Goal: Task Accomplishment & Management: Complete application form

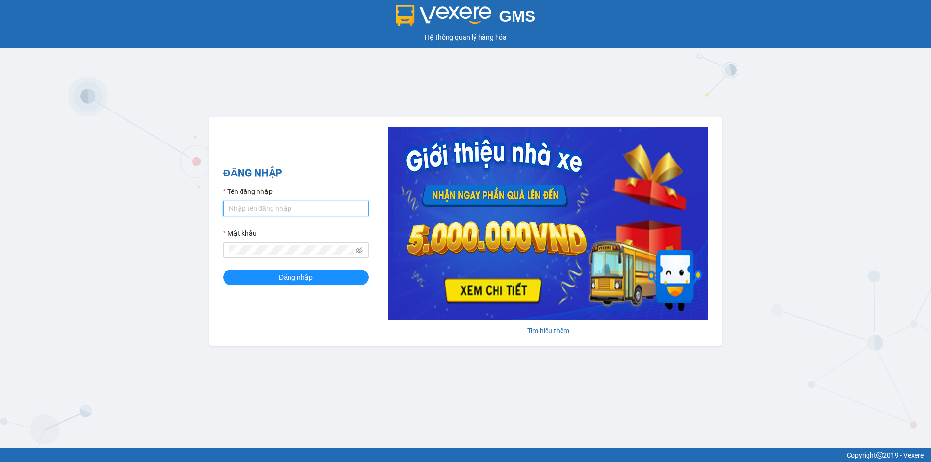
click at [302, 201] on input "Tên đăng nhập" at bounding box center [295, 209] width 145 height 16
type input "baotrung.namhailimo"
click at [285, 244] on span at bounding box center [295, 250] width 145 height 16
click at [223, 269] on button "Đăng nhập" at bounding box center [295, 277] width 145 height 16
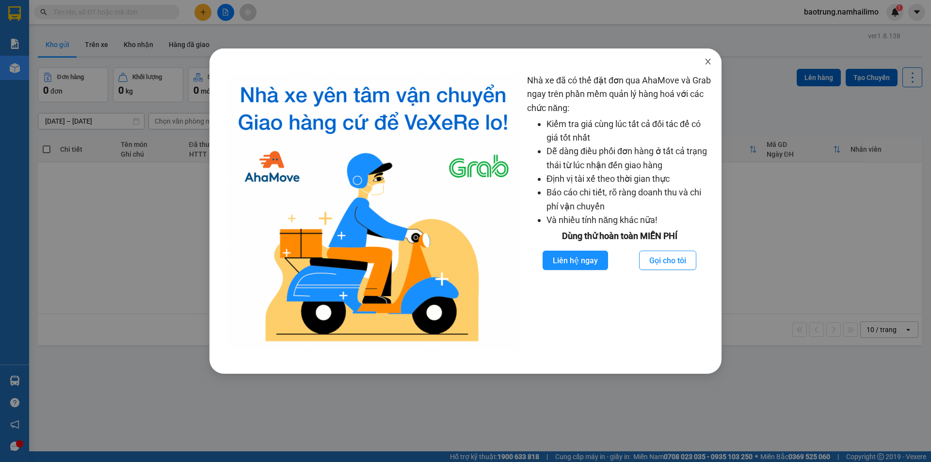
click at [708, 56] on span "Close" at bounding box center [707, 61] width 27 height 27
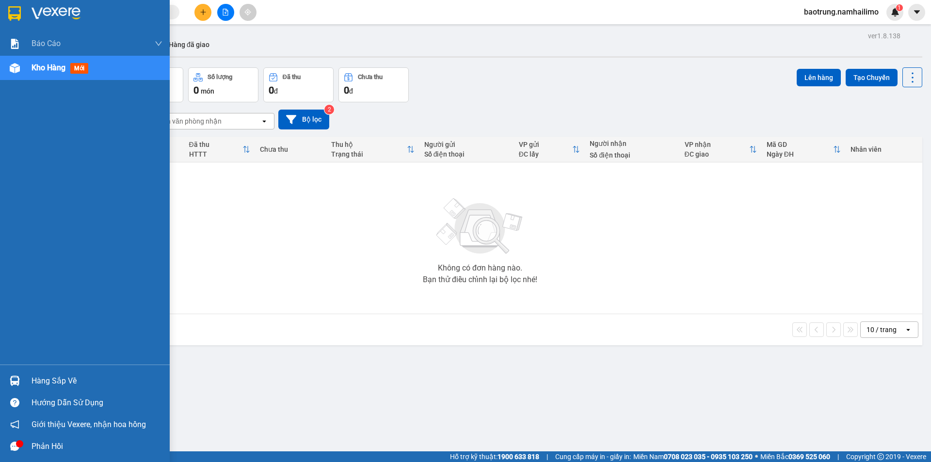
click at [52, 380] on div "Hàng sắp về" at bounding box center [97, 381] width 131 height 15
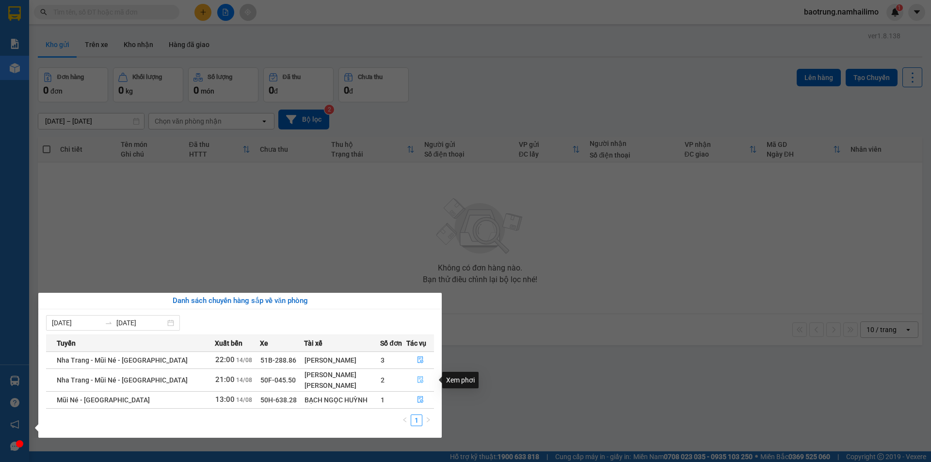
click at [422, 379] on button "button" at bounding box center [420, 380] width 27 height 16
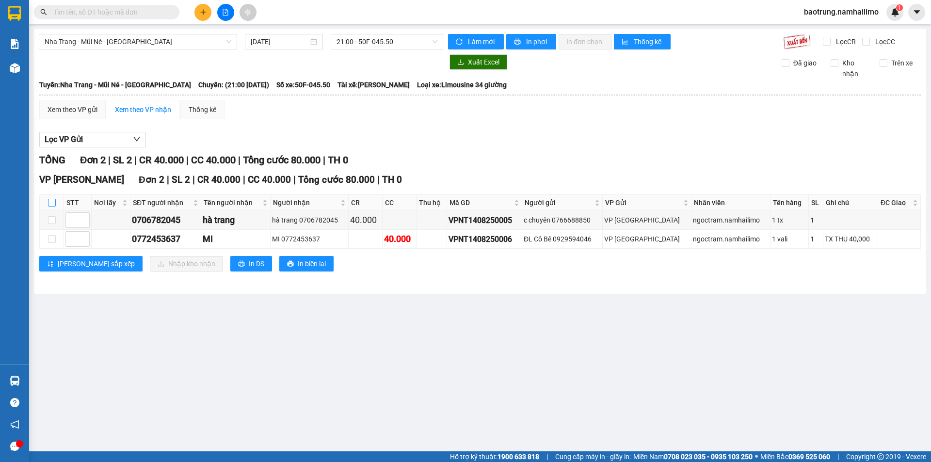
click at [53, 204] on input "checkbox" at bounding box center [52, 203] width 8 height 8
checkbox input "true"
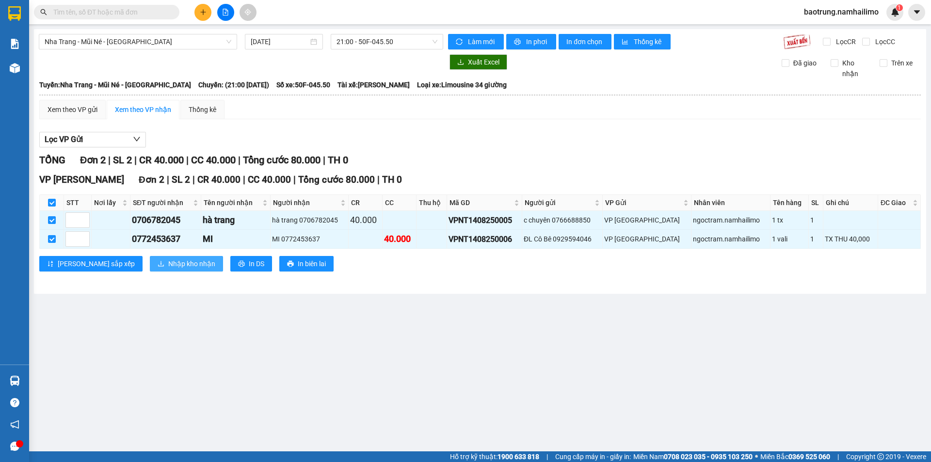
click at [168, 265] on span "Nhập kho nhận" at bounding box center [191, 263] width 47 height 11
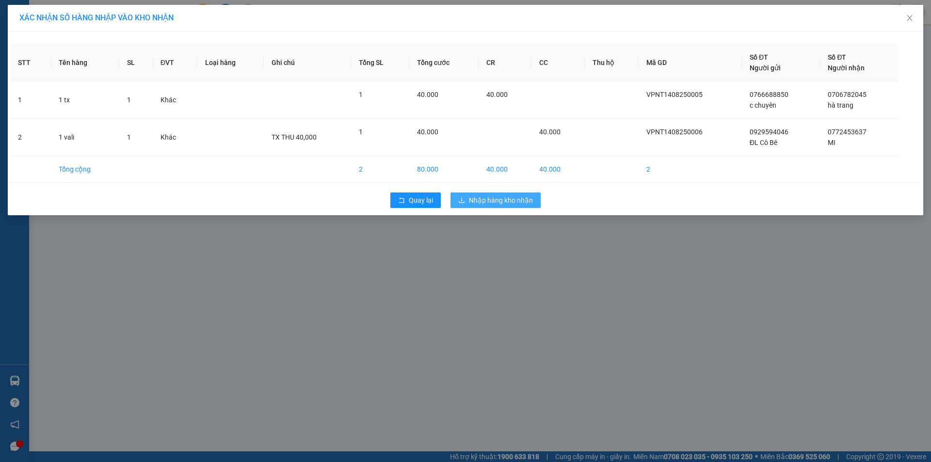
click at [514, 202] on span "Nhập hàng kho nhận" at bounding box center [501, 200] width 64 height 11
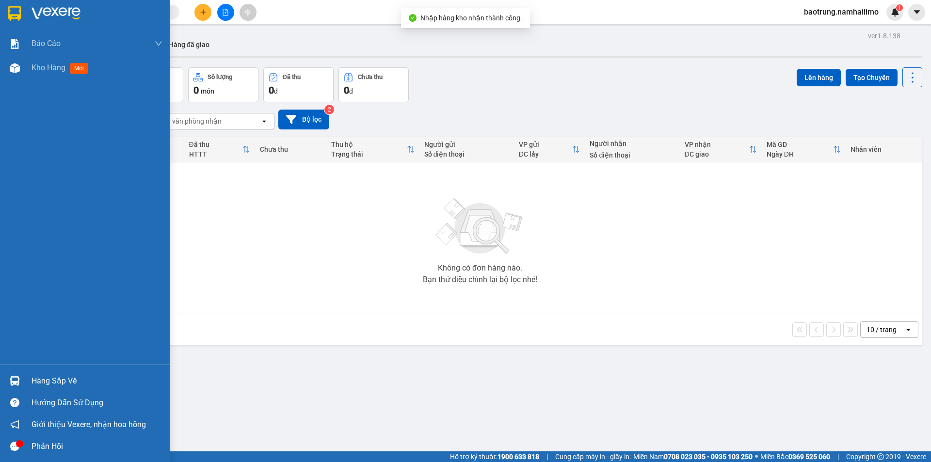
click at [40, 382] on div "Hàng sắp về" at bounding box center [97, 381] width 131 height 15
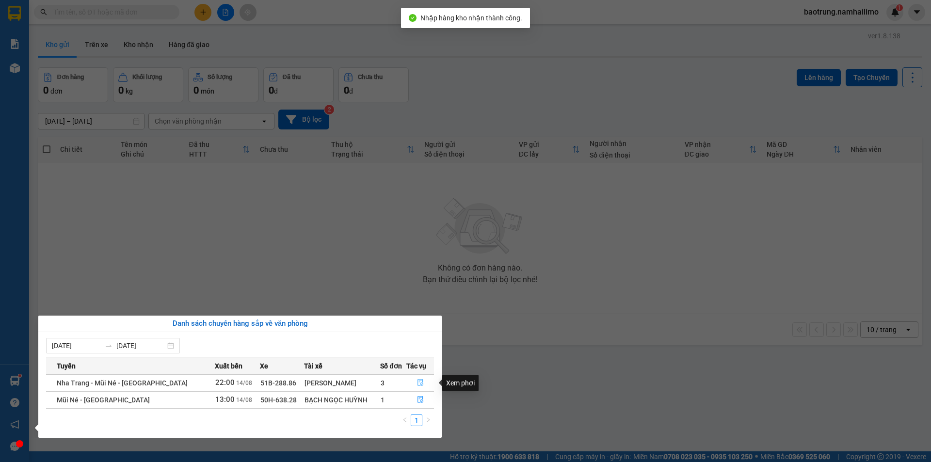
click at [417, 384] on icon "file-done" at bounding box center [420, 382] width 6 height 7
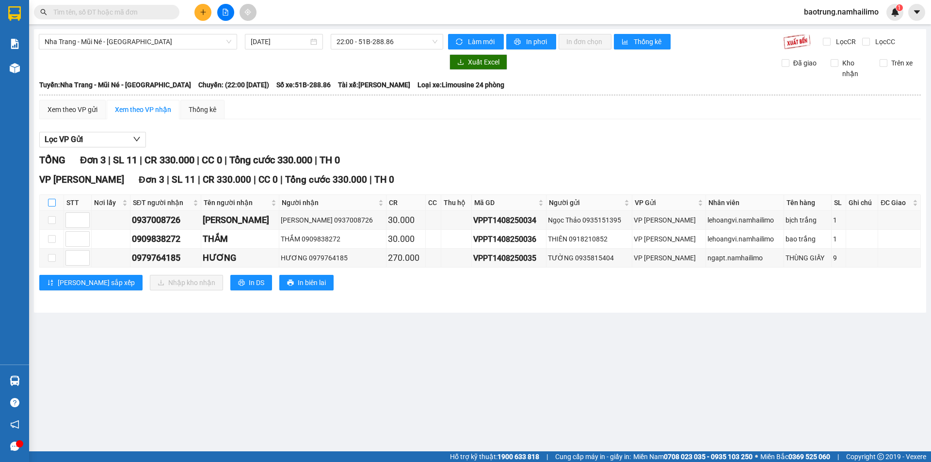
click at [51, 204] on input "checkbox" at bounding box center [52, 203] width 8 height 8
checkbox input "true"
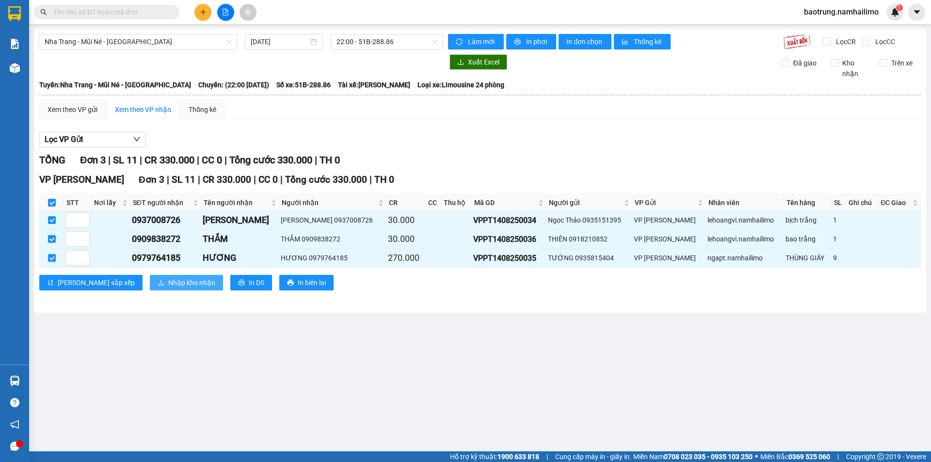
click at [168, 282] on span "Nhập kho nhận" at bounding box center [191, 282] width 47 height 11
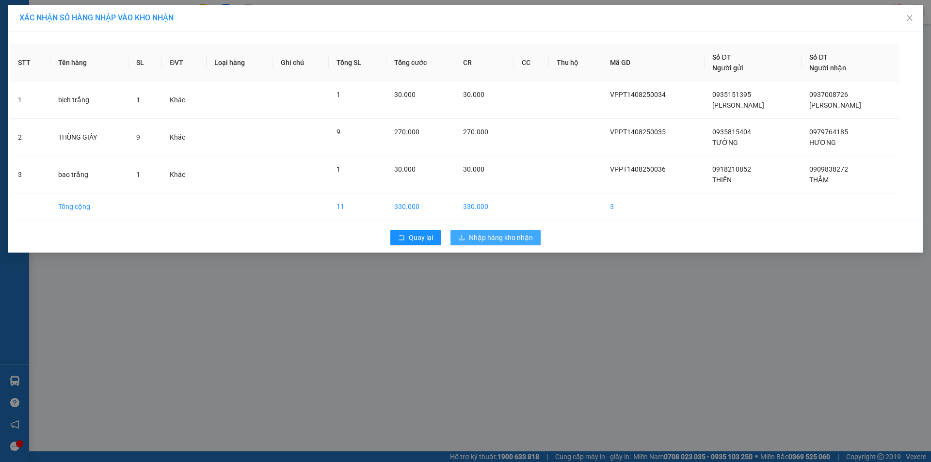
click at [490, 234] on span "Nhập hàng kho nhận" at bounding box center [501, 237] width 64 height 11
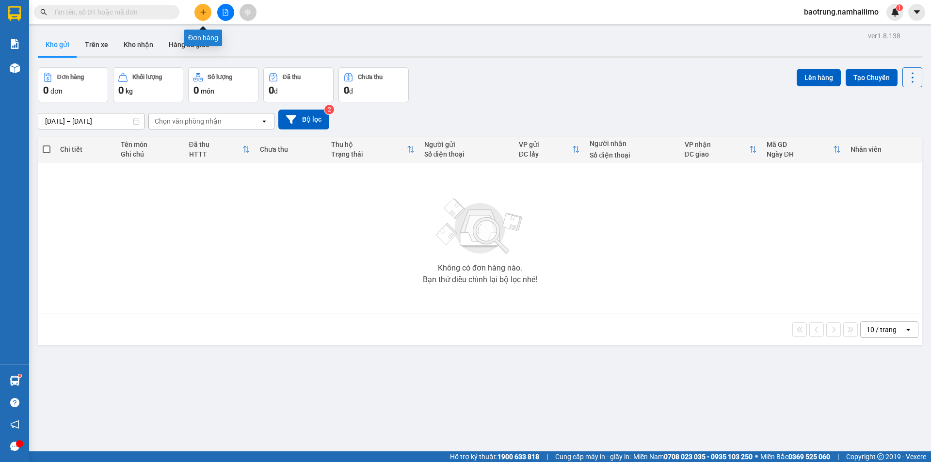
click at [203, 13] on icon "plus" at bounding box center [203, 12] width 7 height 7
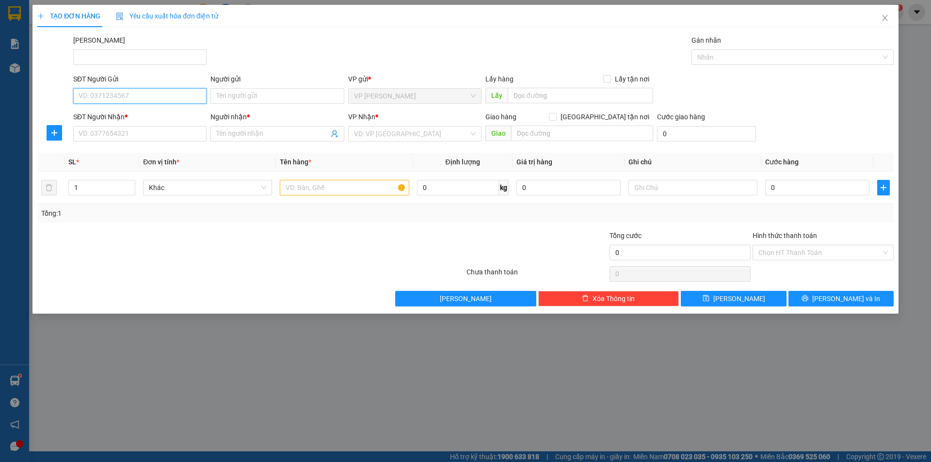
click at [141, 93] on input "SĐT Người Gửi" at bounding box center [139, 96] width 133 height 16
paste input "0948424764"
type input "0948424764"
click at [159, 134] on input "SĐT Người Nhận *" at bounding box center [139, 134] width 133 height 16
paste input "0948424764"
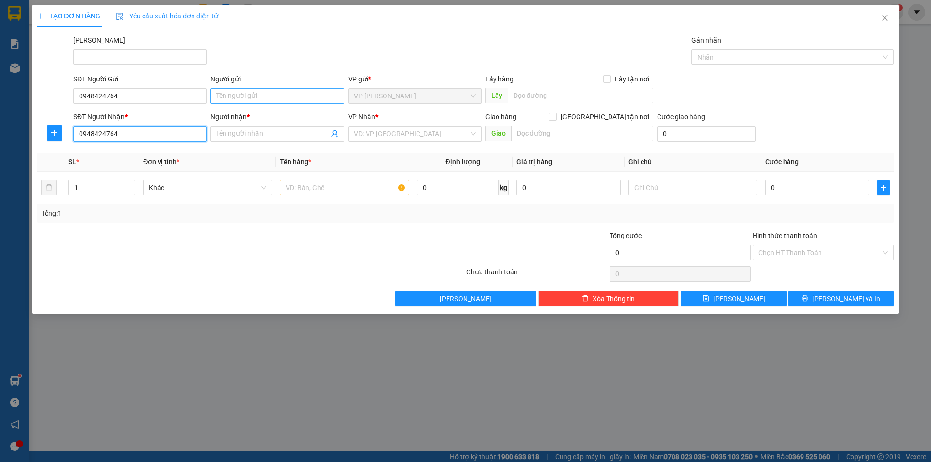
type input "0948424764"
click at [235, 96] on input "Người gửi" at bounding box center [276, 96] width 133 height 16
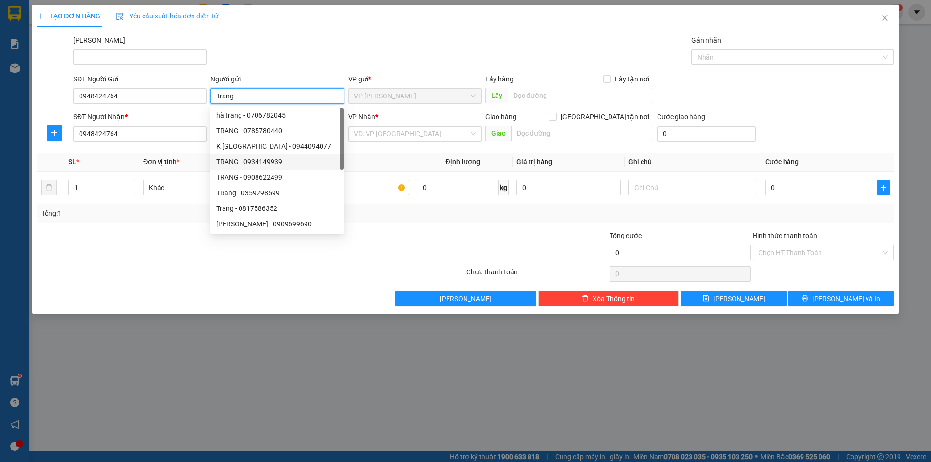
type input "Trang"
click at [171, 249] on div at bounding box center [179, 247] width 286 height 34
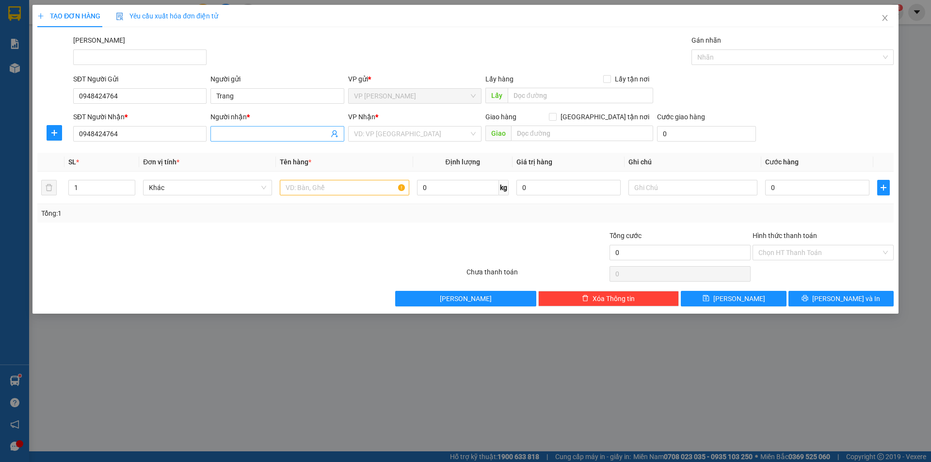
click at [258, 135] on input "Người nhận *" at bounding box center [272, 133] width 112 height 11
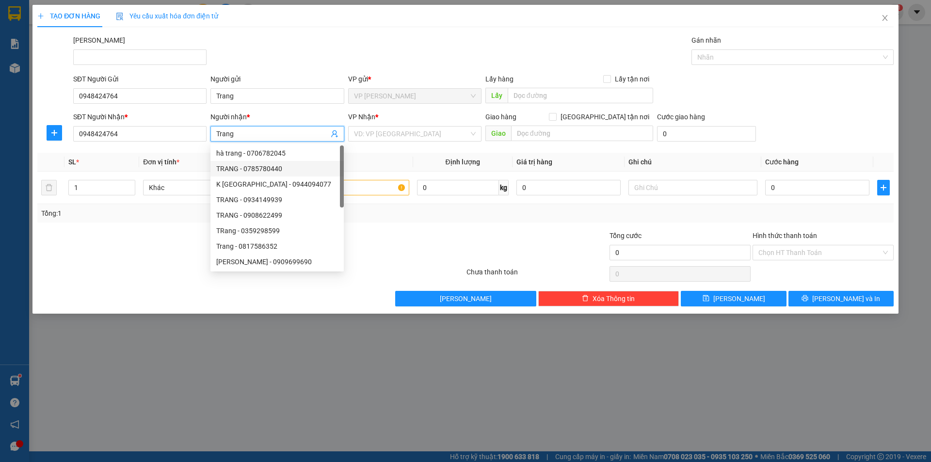
type input "Trang"
click at [435, 233] on div at bounding box center [393, 247] width 143 height 34
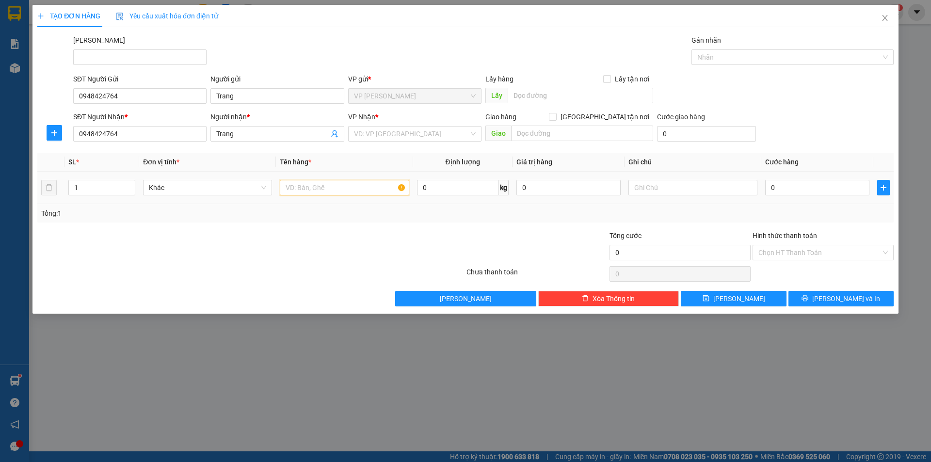
click at [317, 190] on input "text" at bounding box center [344, 188] width 129 height 16
click at [317, 190] on input "Xe" at bounding box center [344, 188] width 129 height 16
click at [383, 135] on input "search" at bounding box center [411, 133] width 115 height 15
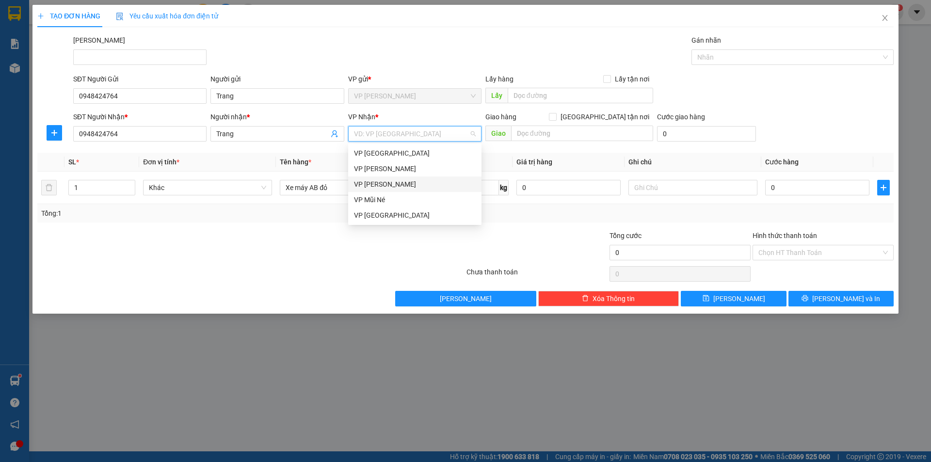
click at [395, 186] on div "VP [PERSON_NAME]" at bounding box center [415, 184] width 122 height 11
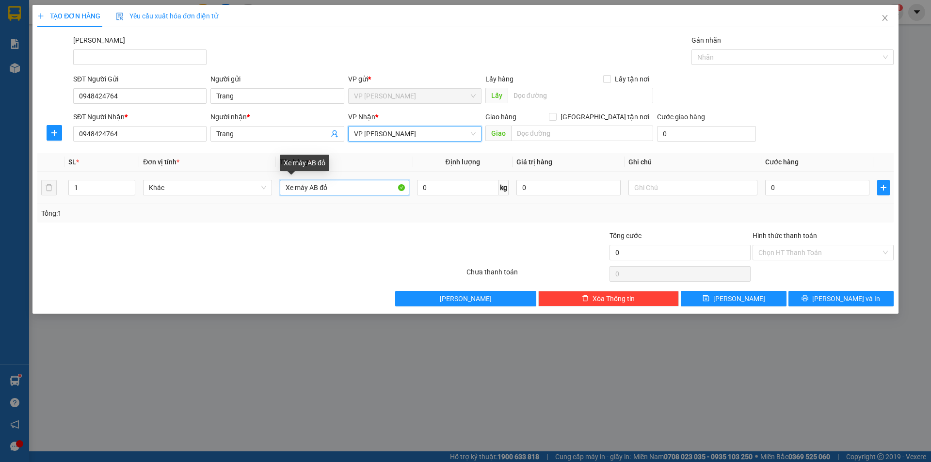
click at [357, 187] on input "Xe máy AB đỏ" at bounding box center [344, 188] width 129 height 16
type input "Xe máy AB đỏ 86L1-8922 ( 060303004274 )"
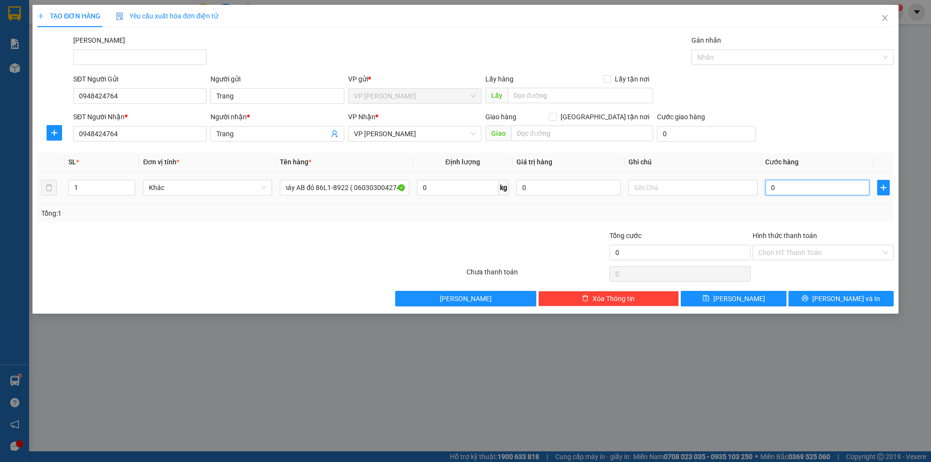
click at [790, 192] on input "0" at bounding box center [817, 188] width 104 height 16
type input "3"
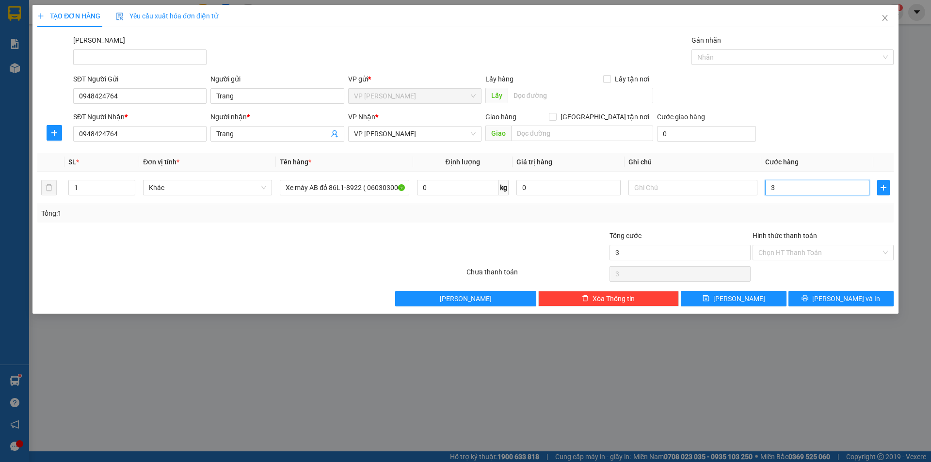
type input "30"
type input "300"
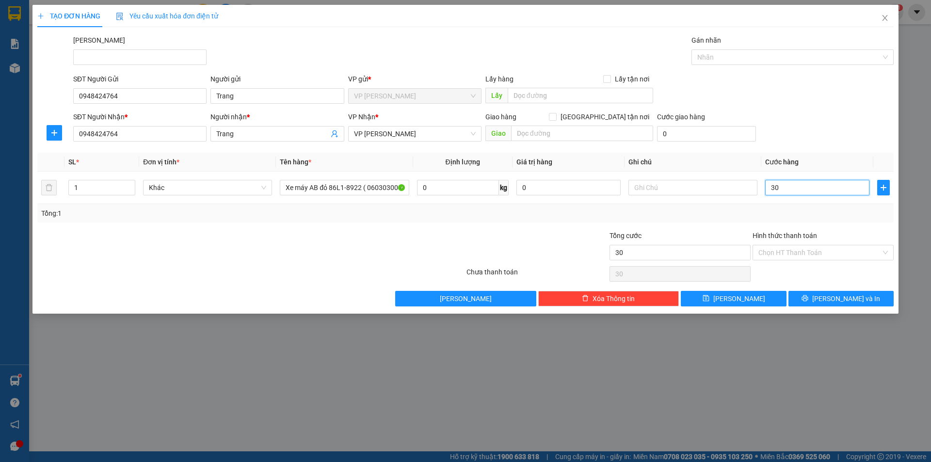
type input "300"
type input "300.000"
click at [791, 92] on div "SĐT Người Gửi 0948424764 Người gửi Trang VP gửi * VP [PERSON_NAME] Lão Lấy hàng…" at bounding box center [483, 91] width 824 height 34
click at [808, 247] on input "Hình thức thanh toán" at bounding box center [819, 252] width 123 height 15
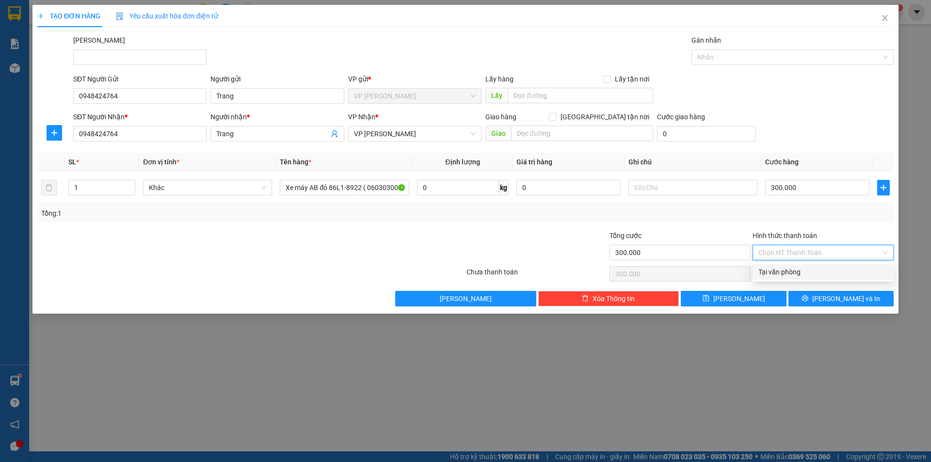
click at [788, 271] on div "Tại văn phòng" at bounding box center [822, 272] width 129 height 11
type input "0"
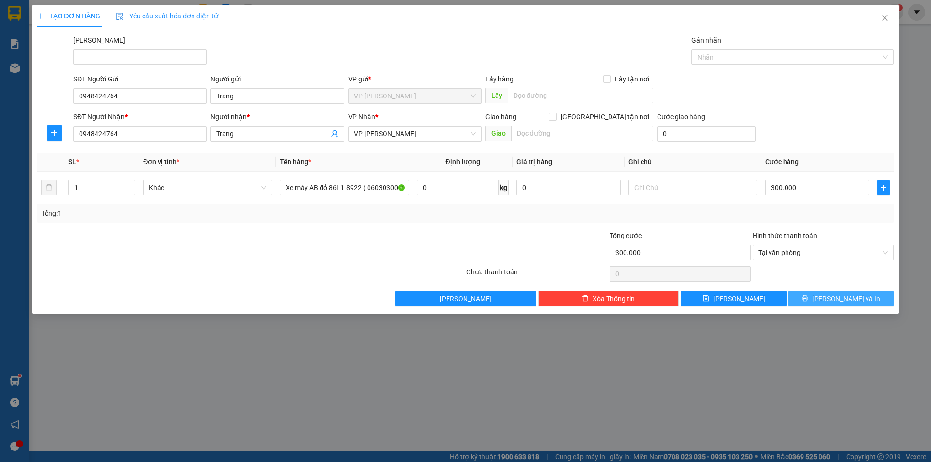
click at [820, 302] on button "[PERSON_NAME] và In" at bounding box center [840, 299] width 105 height 16
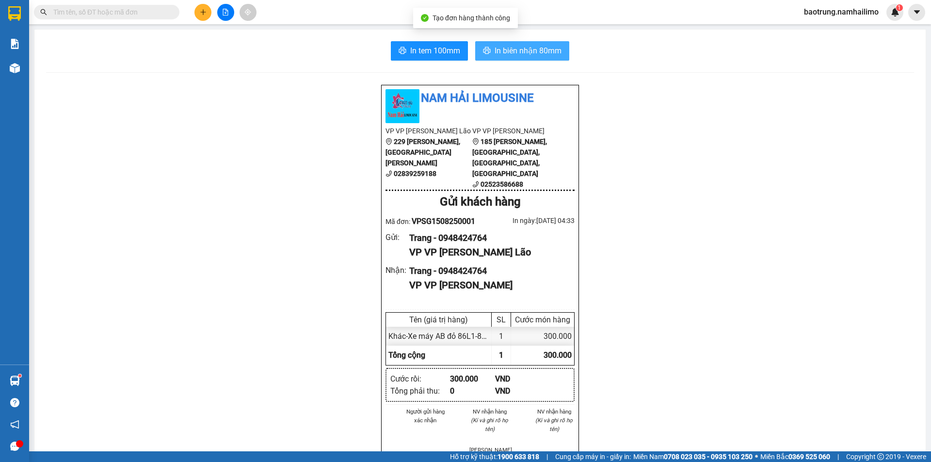
click at [538, 43] on button "In biên nhận 80mm" at bounding box center [522, 50] width 94 height 19
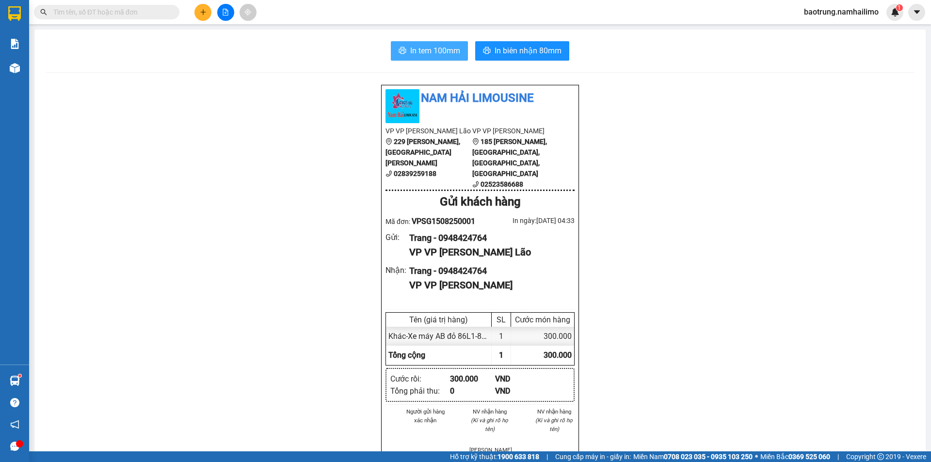
click at [428, 61] on div "In tem 100mm In biên nhận 80mm Nam Hải Limousine VP VP [PERSON_NAME] Lão 229 [P…" at bounding box center [479, 456] width 891 height 853
drag, startPoint x: 412, startPoint y: 48, endPoint x: 540, endPoint y: 74, distance: 130.4
click at [412, 48] on span "In tem 100mm" at bounding box center [435, 51] width 50 height 12
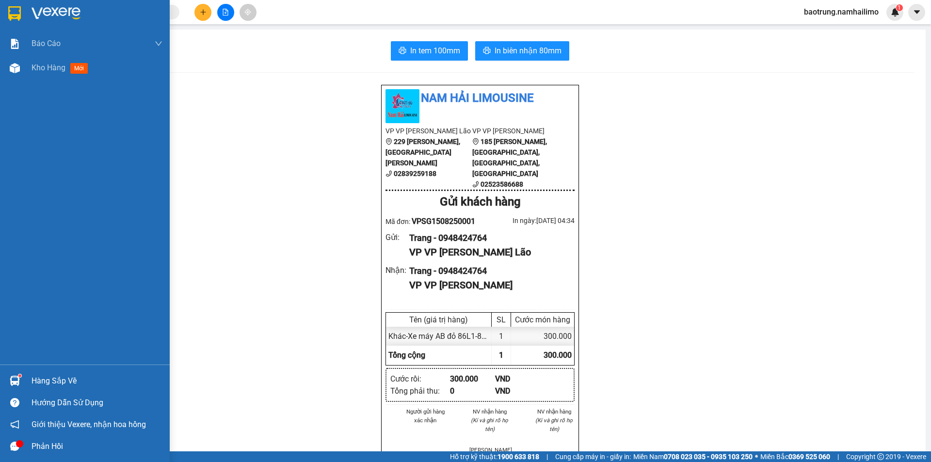
click at [49, 382] on div "Hàng sắp về" at bounding box center [97, 381] width 131 height 15
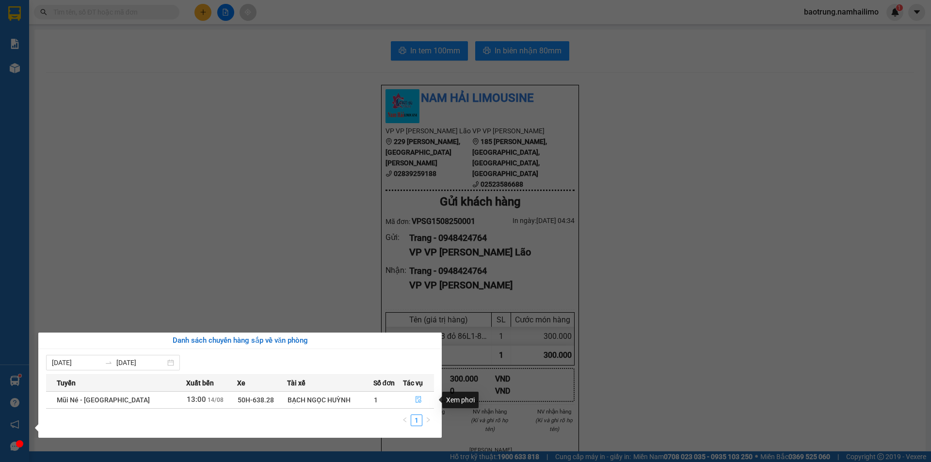
click at [415, 401] on icon "file-done" at bounding box center [418, 399] width 7 height 7
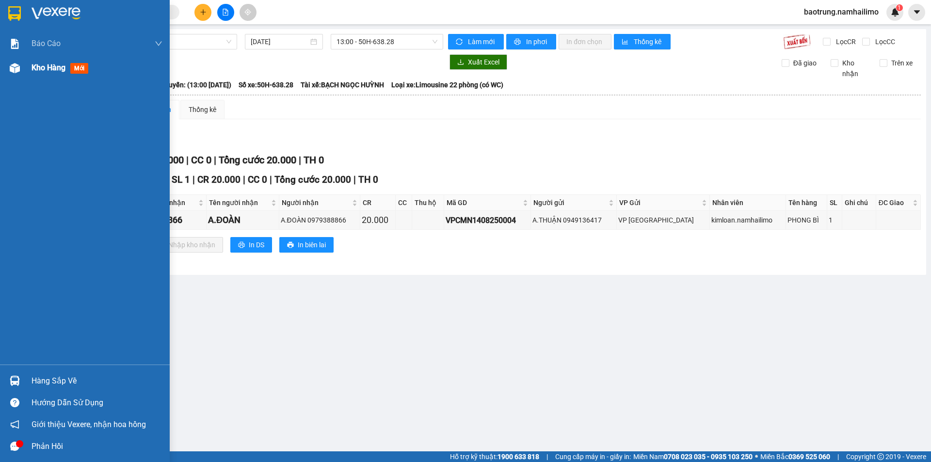
click at [35, 72] on span "Kho hàng" at bounding box center [49, 67] width 34 height 9
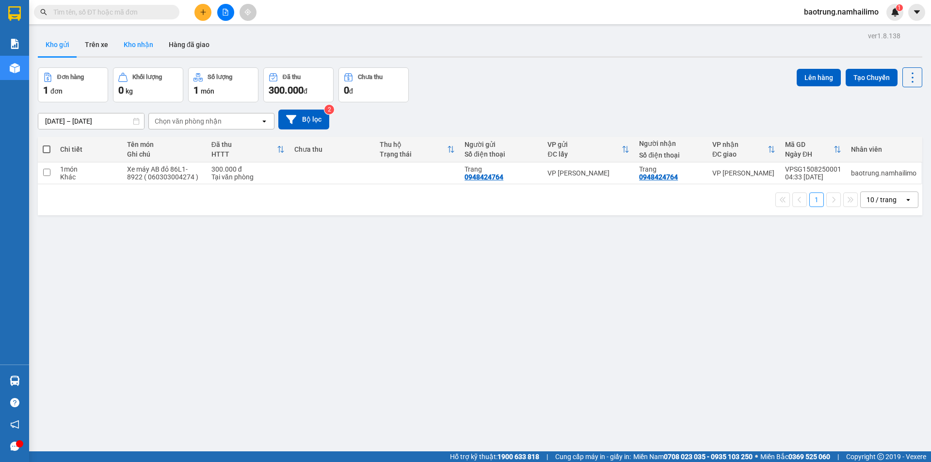
click at [145, 41] on button "Kho nhận" at bounding box center [138, 44] width 45 height 23
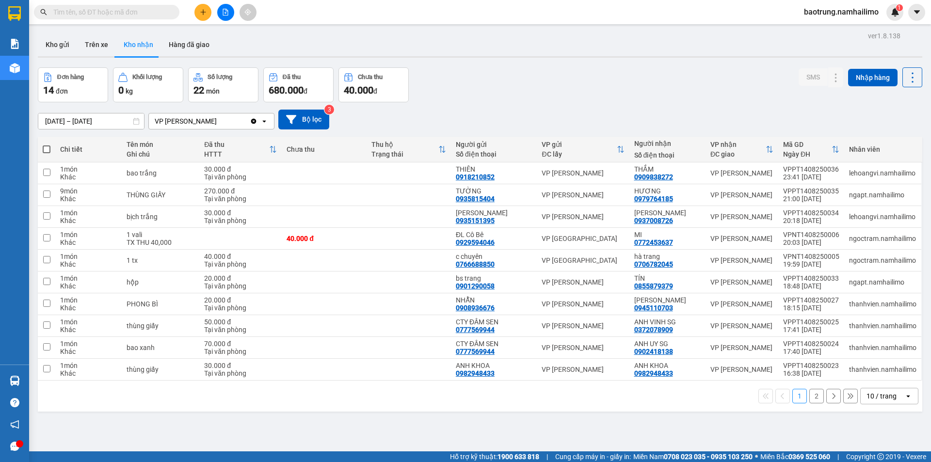
click at [811, 396] on button "2" at bounding box center [816, 396] width 15 height 15
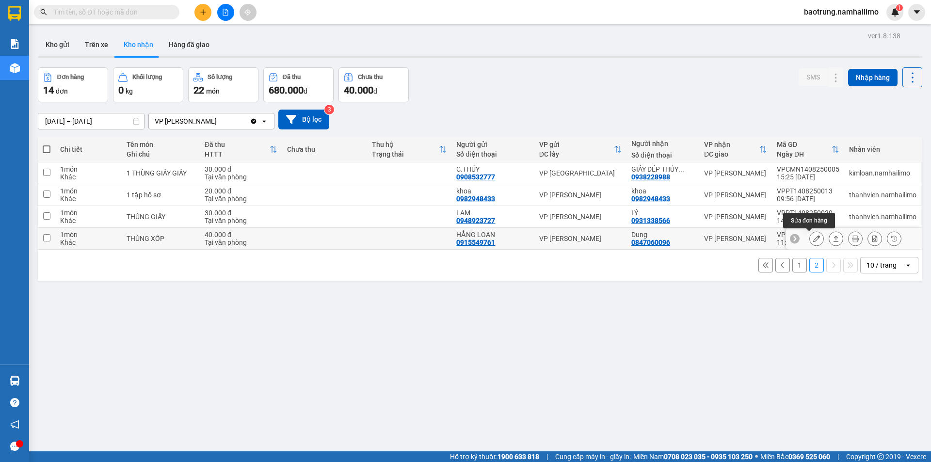
click at [813, 237] on icon at bounding box center [816, 238] width 7 height 7
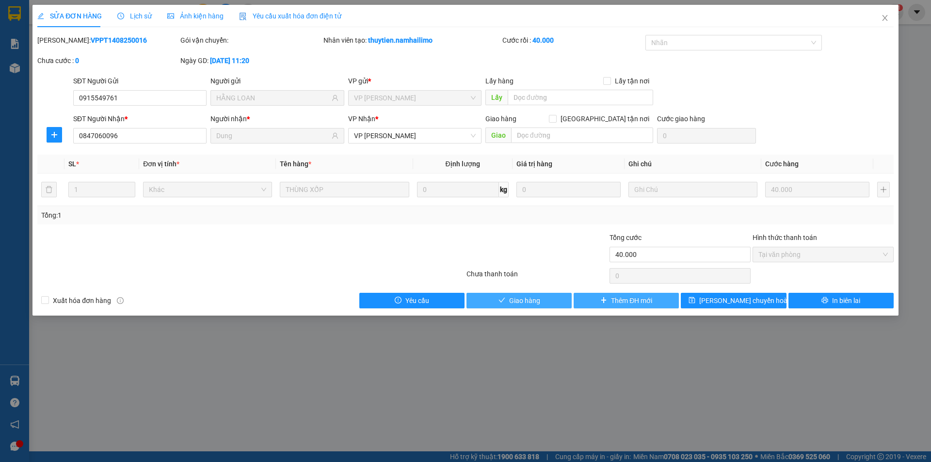
click at [523, 300] on span "Giao hàng" at bounding box center [524, 300] width 31 height 11
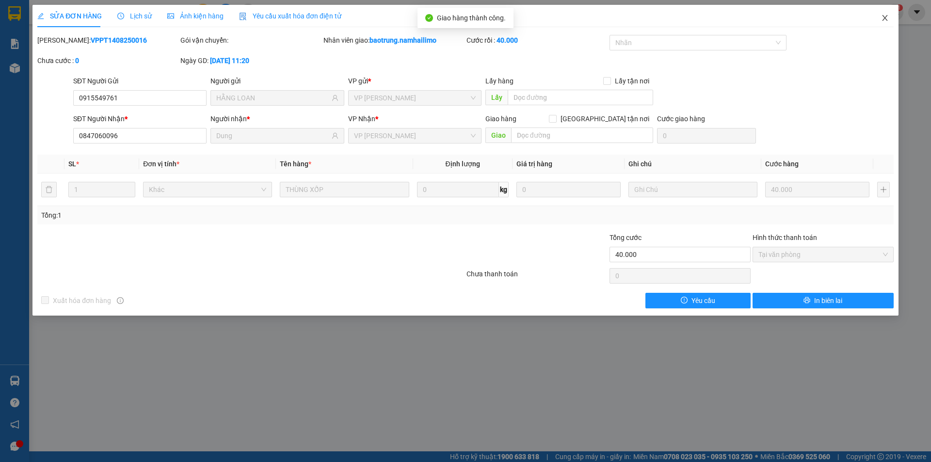
click at [888, 16] on span "Close" at bounding box center [884, 18] width 27 height 27
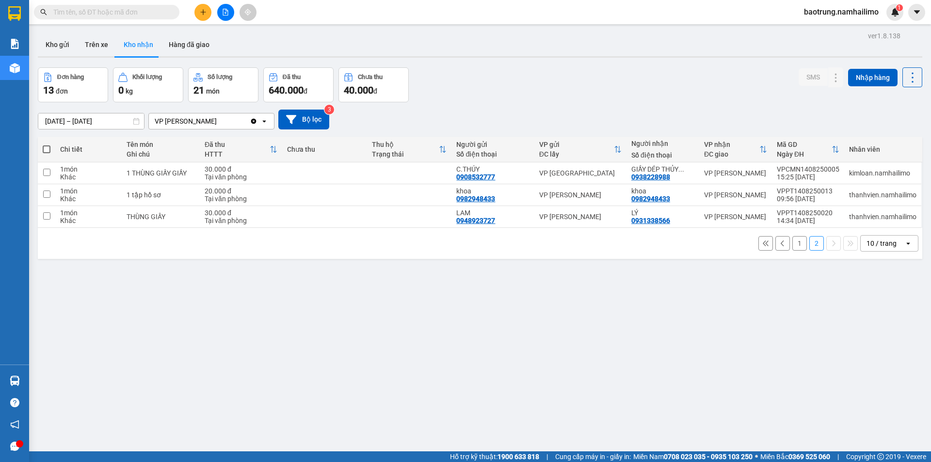
click at [794, 244] on button "1" at bounding box center [799, 243] width 15 height 15
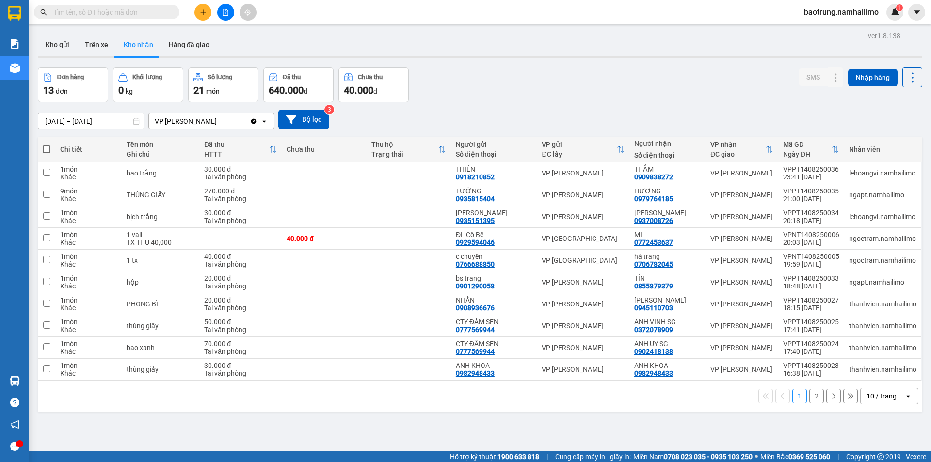
click at [812, 395] on button "2" at bounding box center [816, 396] width 15 height 15
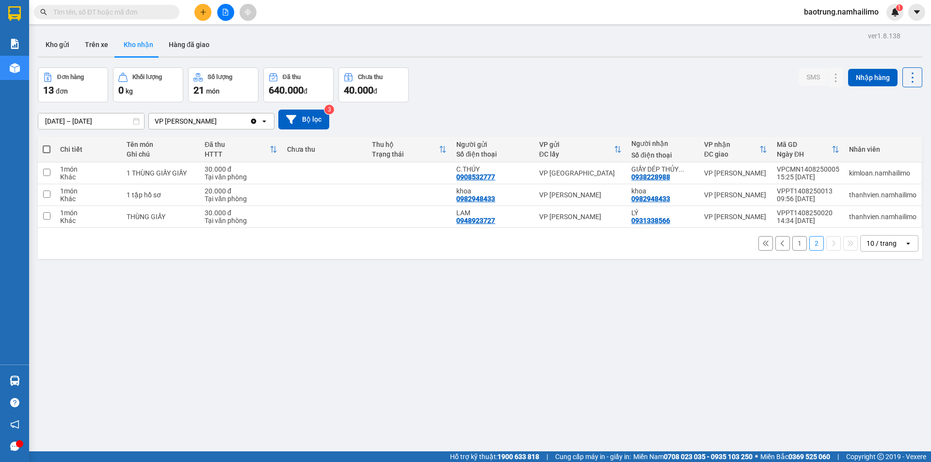
click at [792, 244] on button "1" at bounding box center [799, 243] width 15 height 15
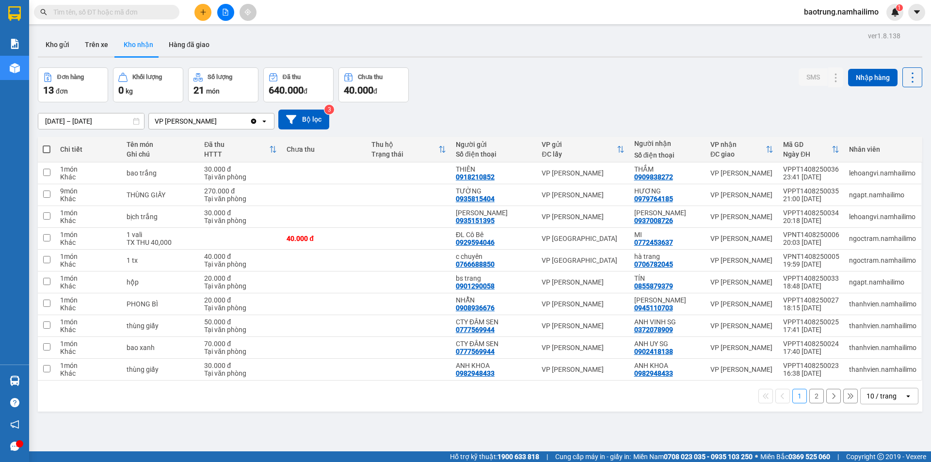
click at [115, 6] on span at bounding box center [106, 12] width 145 height 15
click at [112, 11] on input "text" at bounding box center [110, 12] width 114 height 11
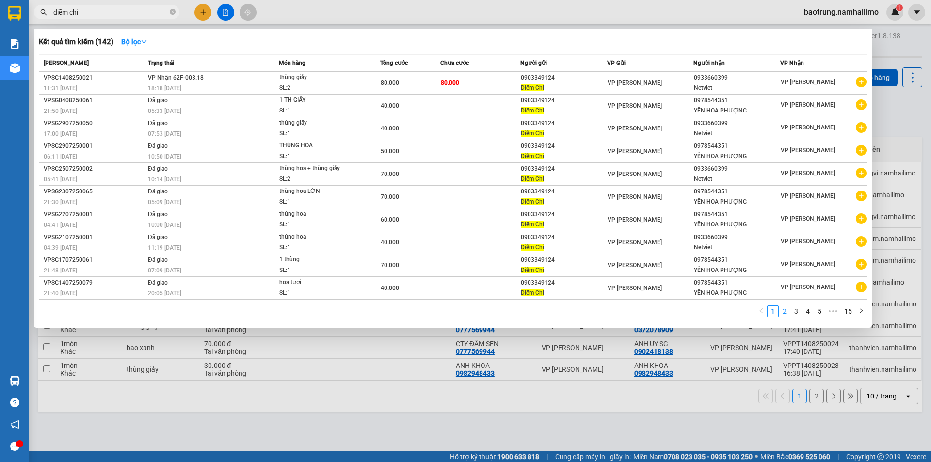
type input "diễm chi"
click at [785, 311] on link "2" at bounding box center [784, 311] width 11 height 11
click at [799, 313] on link "3" at bounding box center [795, 311] width 11 height 11
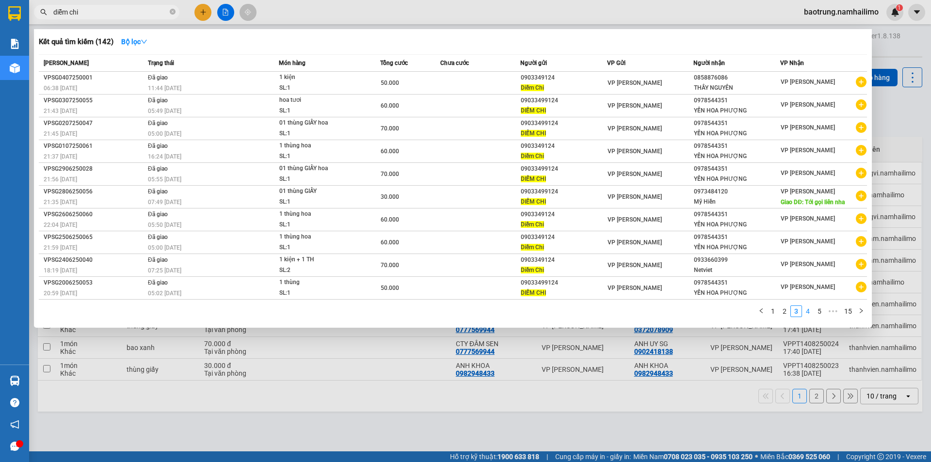
click at [808, 309] on link "4" at bounding box center [807, 311] width 11 height 11
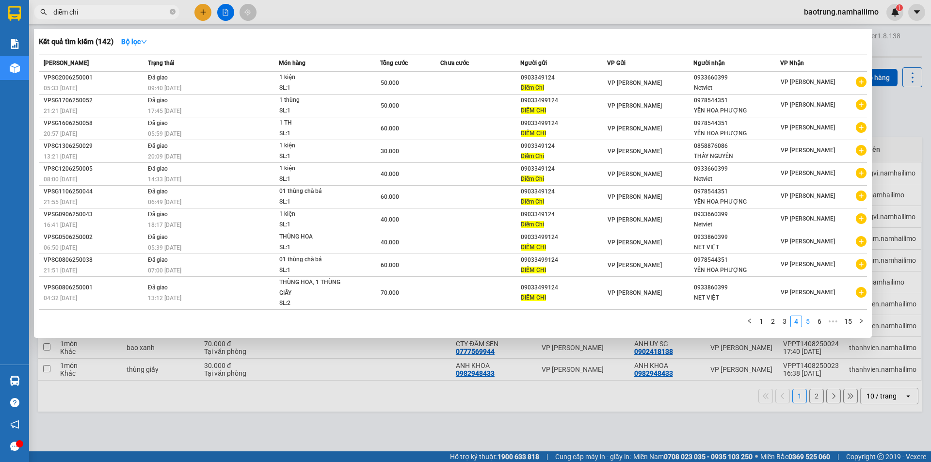
click at [811, 324] on link "5" at bounding box center [807, 321] width 11 height 11
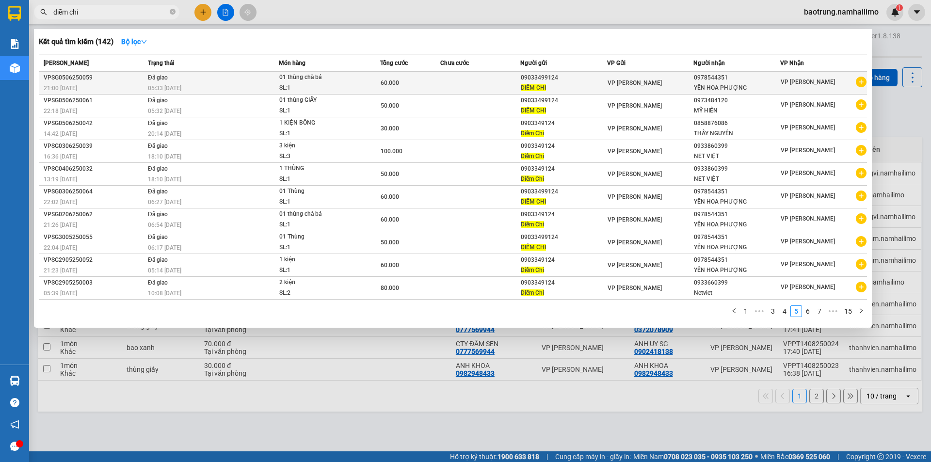
click at [858, 79] on icon "plus-circle" at bounding box center [860, 82] width 11 height 11
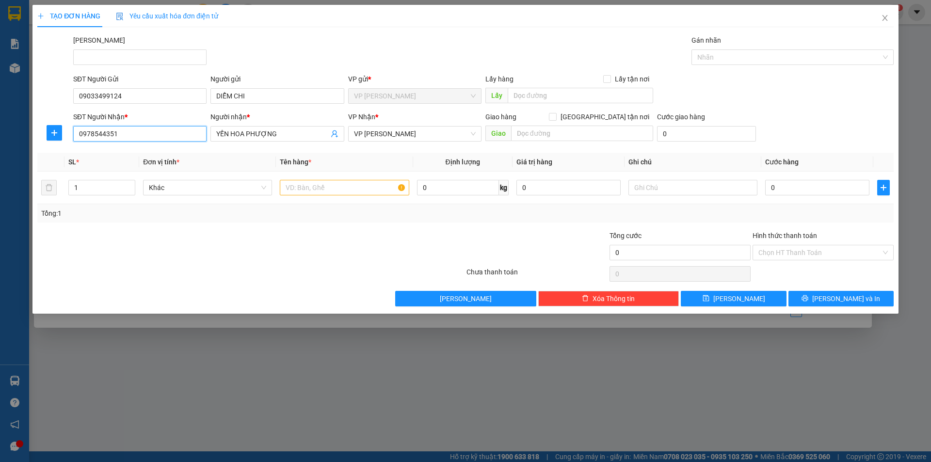
click at [152, 130] on input "0978544351" at bounding box center [139, 134] width 133 height 16
type input "0332635297"
click at [124, 155] on div "0332635297 - SHOP HOA THU TRANG" at bounding box center [140, 153] width 122 height 11
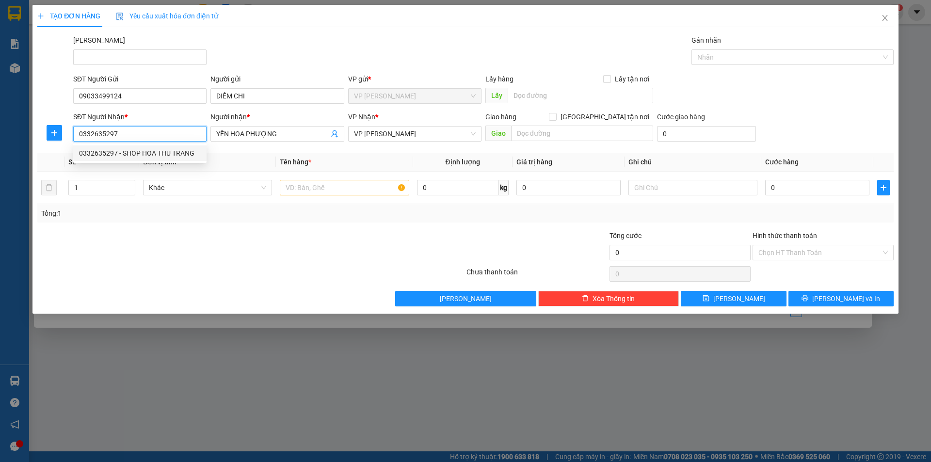
type input "SHOP HOA THU TRANG"
type input "40.000"
click at [435, 138] on span "VP [GEOGRAPHIC_DATA]" at bounding box center [415, 133] width 122 height 15
type input "0332635297"
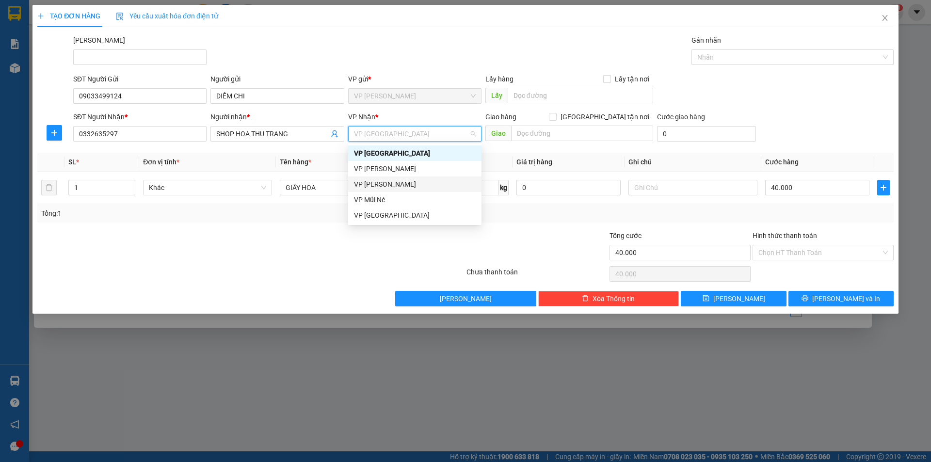
click at [397, 182] on div "VP [PERSON_NAME]" at bounding box center [415, 184] width 122 height 11
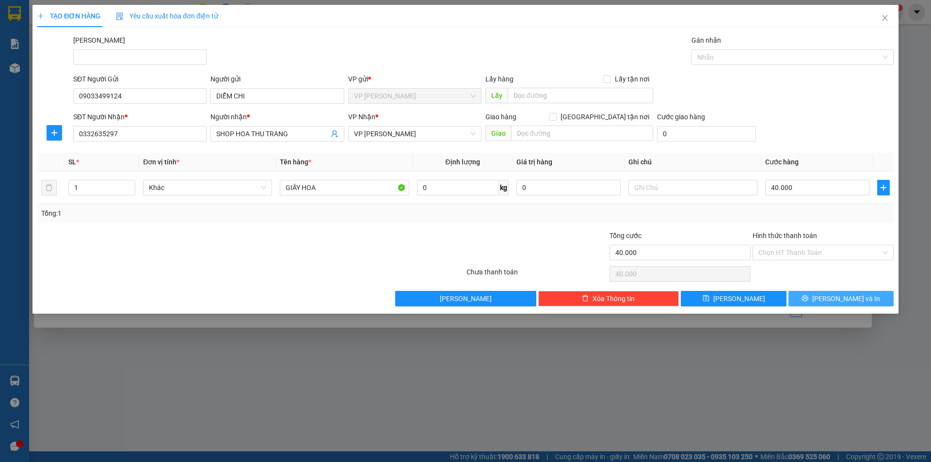
click at [871, 297] on button "[PERSON_NAME] và In" at bounding box center [840, 299] width 105 height 16
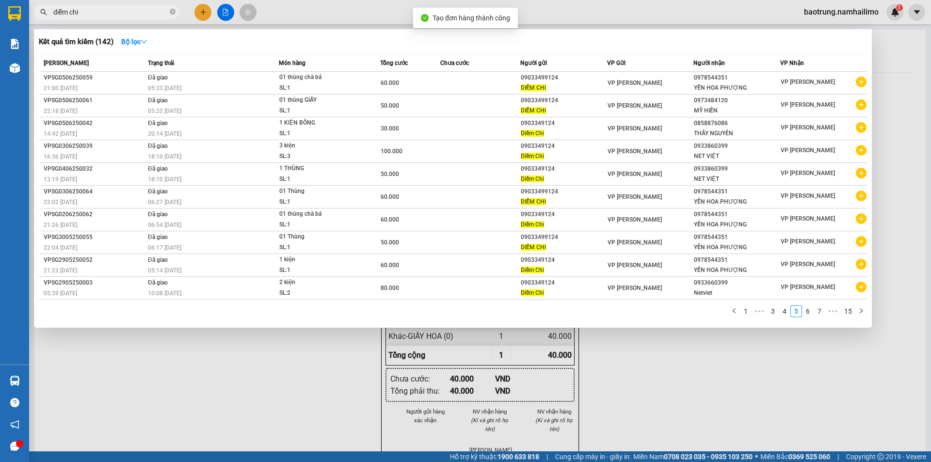
click at [773, 364] on div at bounding box center [465, 231] width 931 height 462
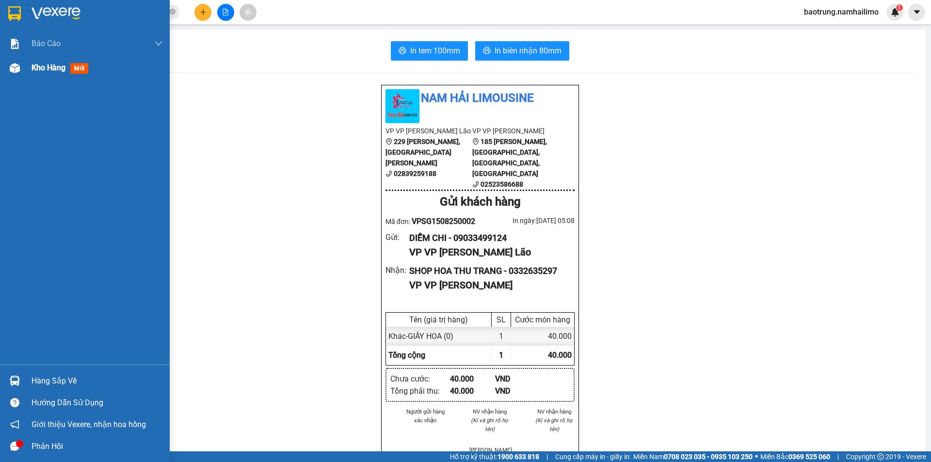
click at [52, 69] on span "Kho hàng" at bounding box center [49, 67] width 34 height 9
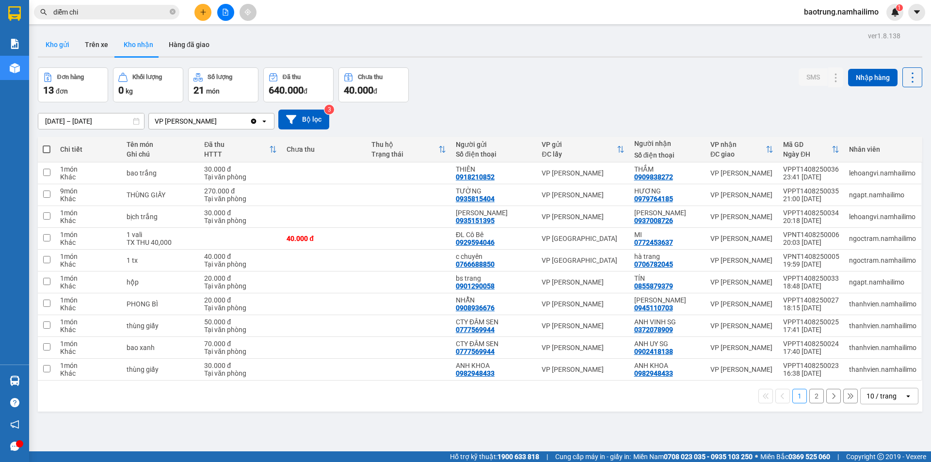
click at [61, 45] on button "Kho gửi" at bounding box center [57, 44] width 39 height 23
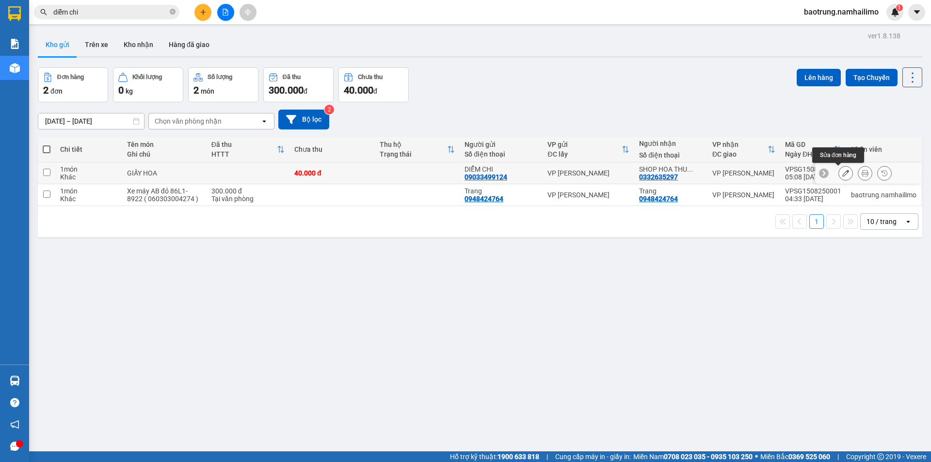
click at [842, 174] on icon at bounding box center [845, 173] width 7 height 7
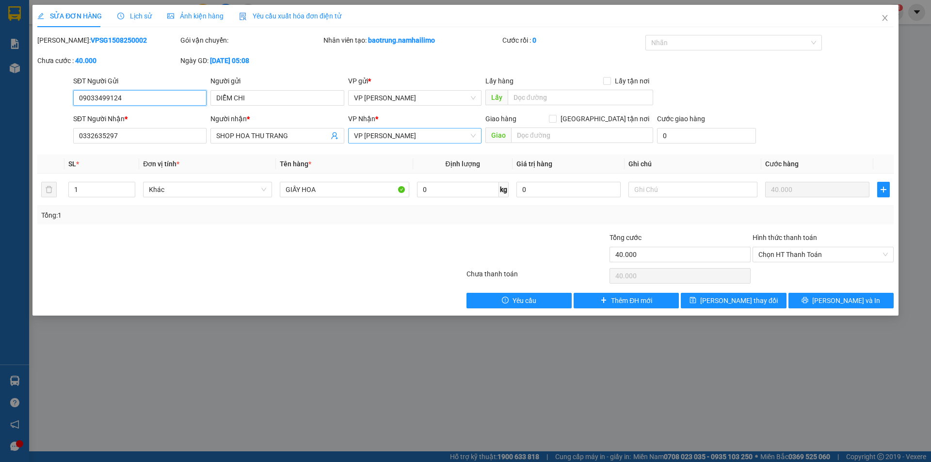
click at [395, 137] on span "VP [PERSON_NAME]" at bounding box center [415, 135] width 122 height 15
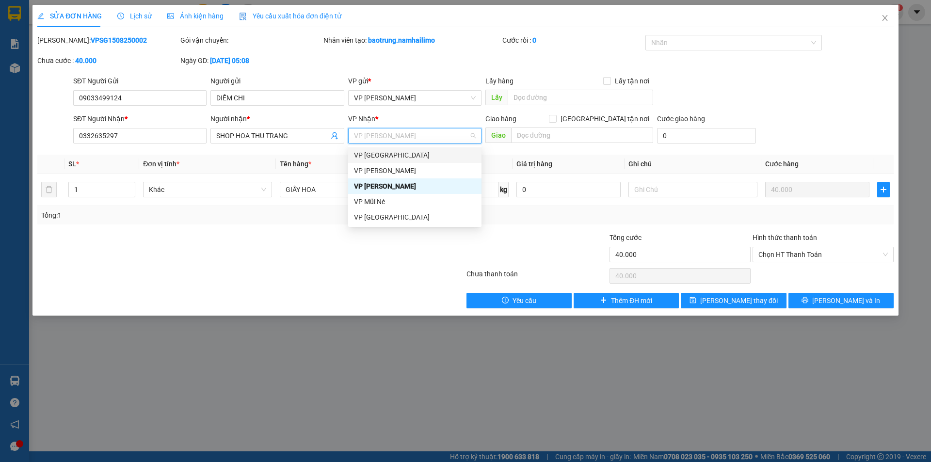
click at [389, 158] on div "VP [GEOGRAPHIC_DATA]" at bounding box center [415, 155] width 122 height 11
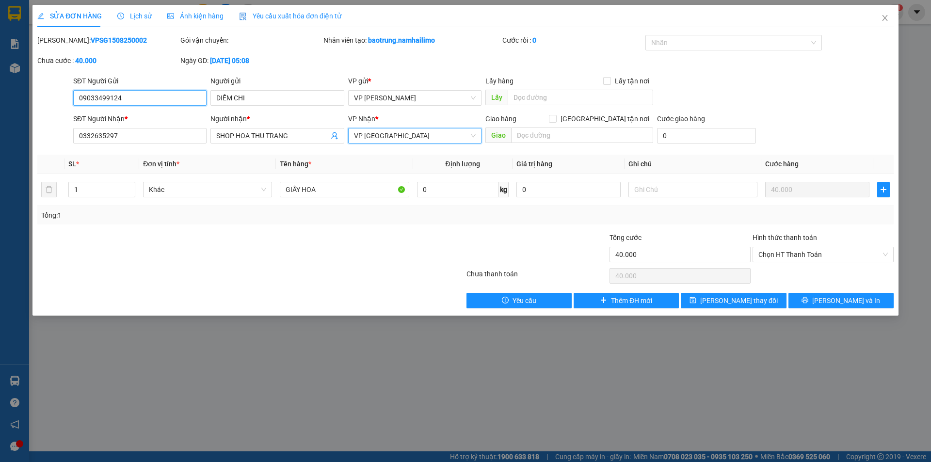
click at [164, 96] on input "09033499124" at bounding box center [139, 98] width 133 height 16
click at [525, 225] on div "Total Paid Fee 0 Total UnPaid Fee 40.000 Cash Collection Total Fee Mã ĐH: VPSG1…" at bounding box center [465, 171] width 856 height 273
click at [861, 300] on button "[PERSON_NAME] và In" at bounding box center [840, 301] width 105 height 16
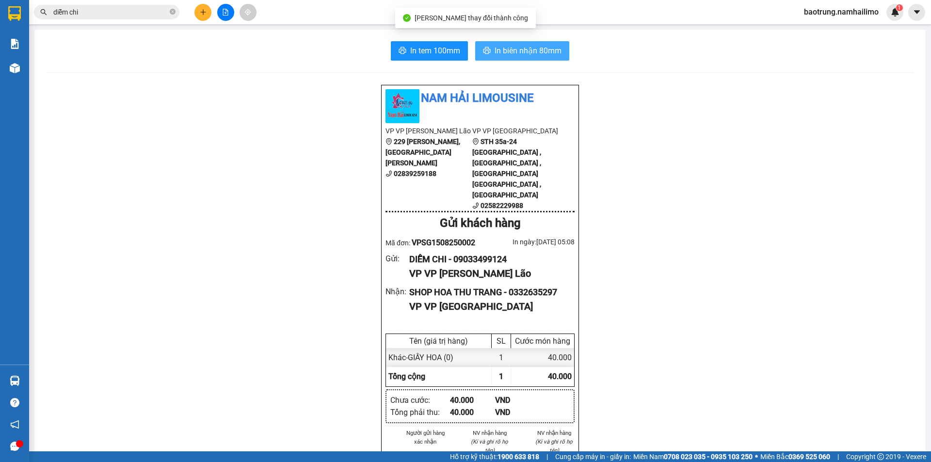
click at [512, 47] on span "In biên nhận 80mm" at bounding box center [527, 51] width 67 height 12
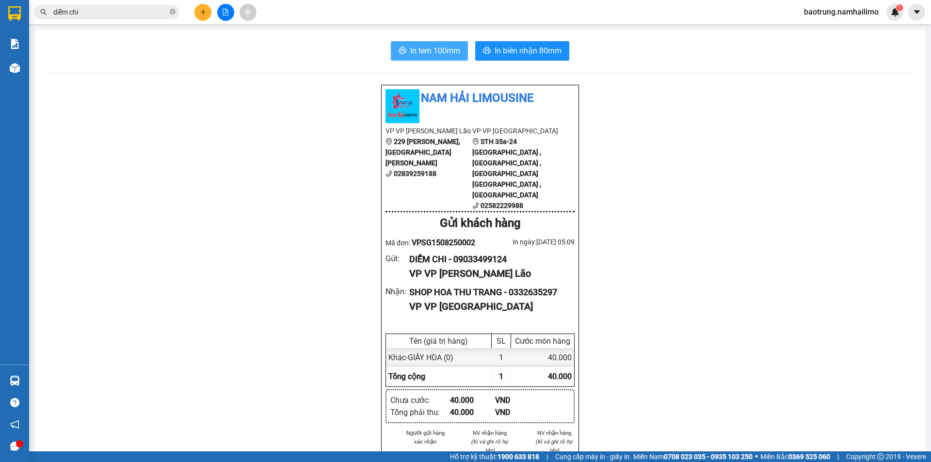
click at [410, 48] on span "In tem 100mm" at bounding box center [435, 51] width 50 height 12
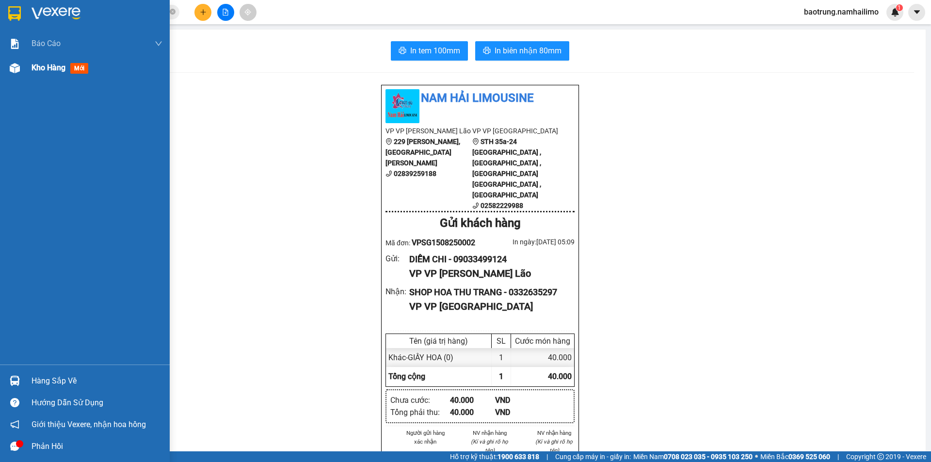
click at [46, 68] on span "Kho hàng" at bounding box center [49, 67] width 34 height 9
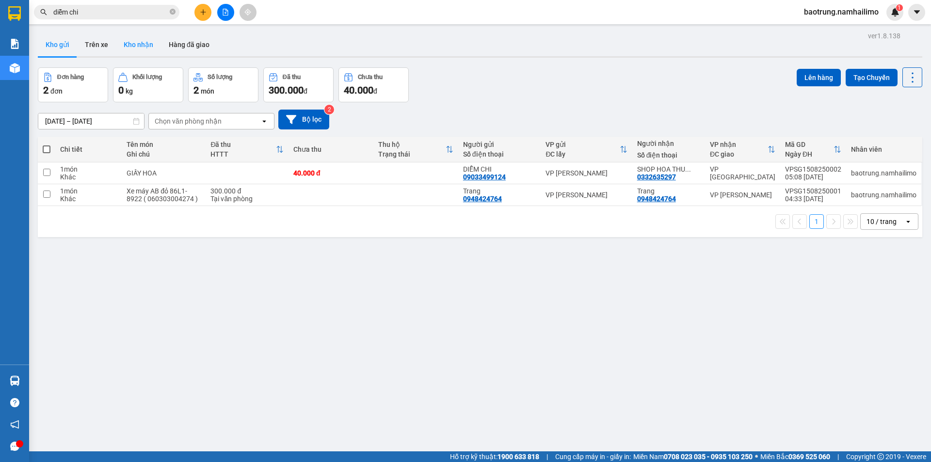
click at [140, 49] on button "Kho nhận" at bounding box center [138, 44] width 45 height 23
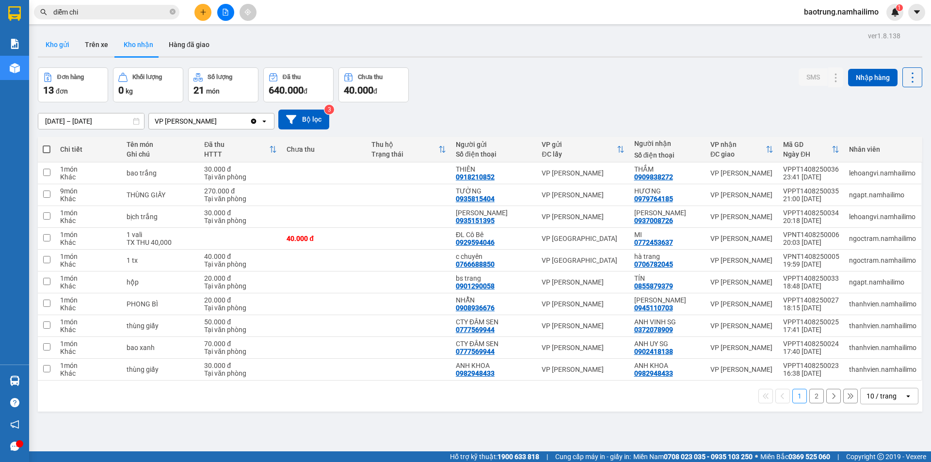
click at [65, 54] on button "Kho gửi" at bounding box center [57, 44] width 39 height 23
